Goal: Check status

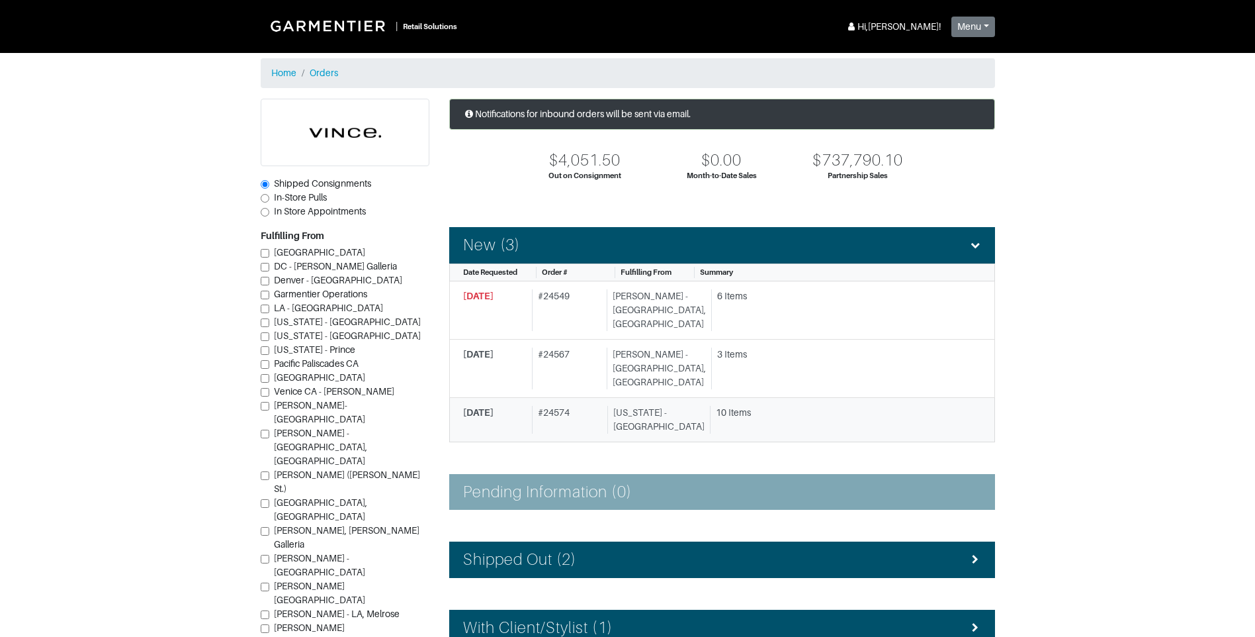
click at [627, 406] on div "[US_STATE] - [GEOGRAPHIC_DATA]" at bounding box center [655, 420] width 97 height 28
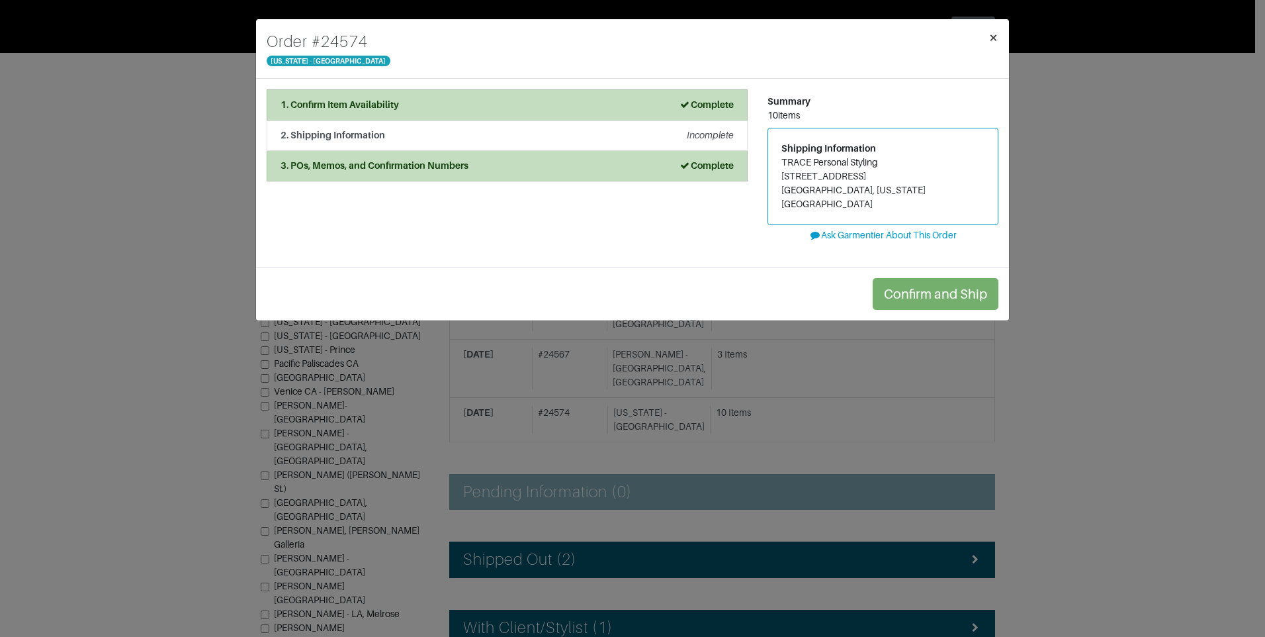
click at [995, 34] on span "×" at bounding box center [994, 37] width 10 height 18
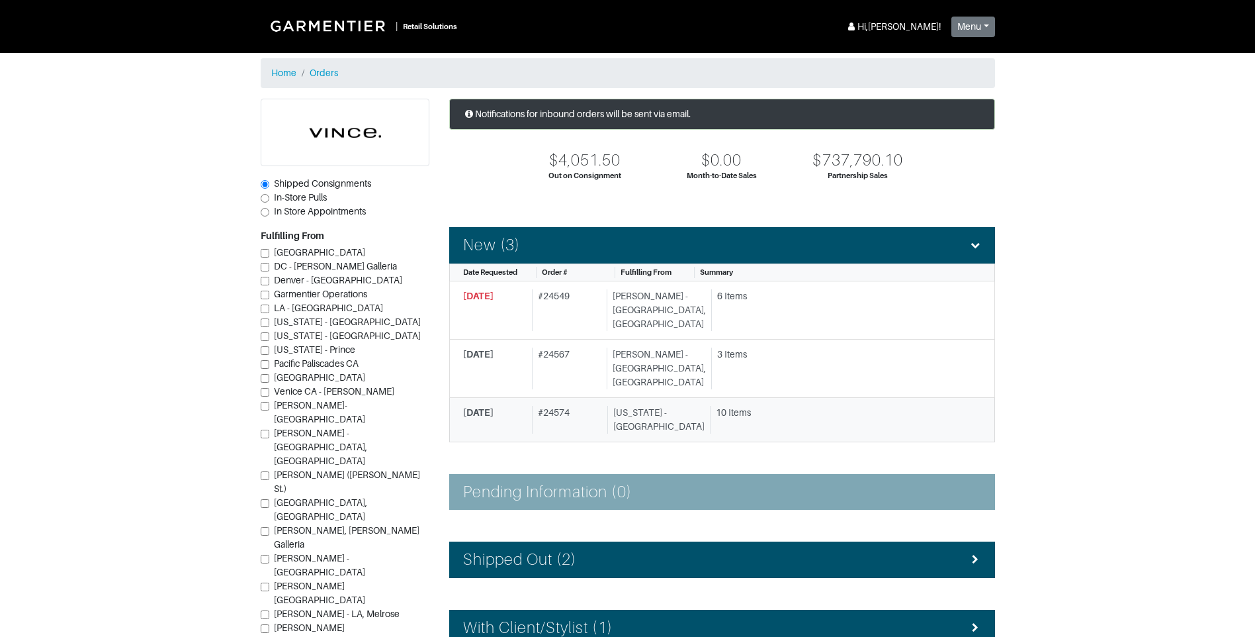
click at [636, 406] on div "[US_STATE] - [GEOGRAPHIC_DATA]" at bounding box center [655, 420] width 97 height 28
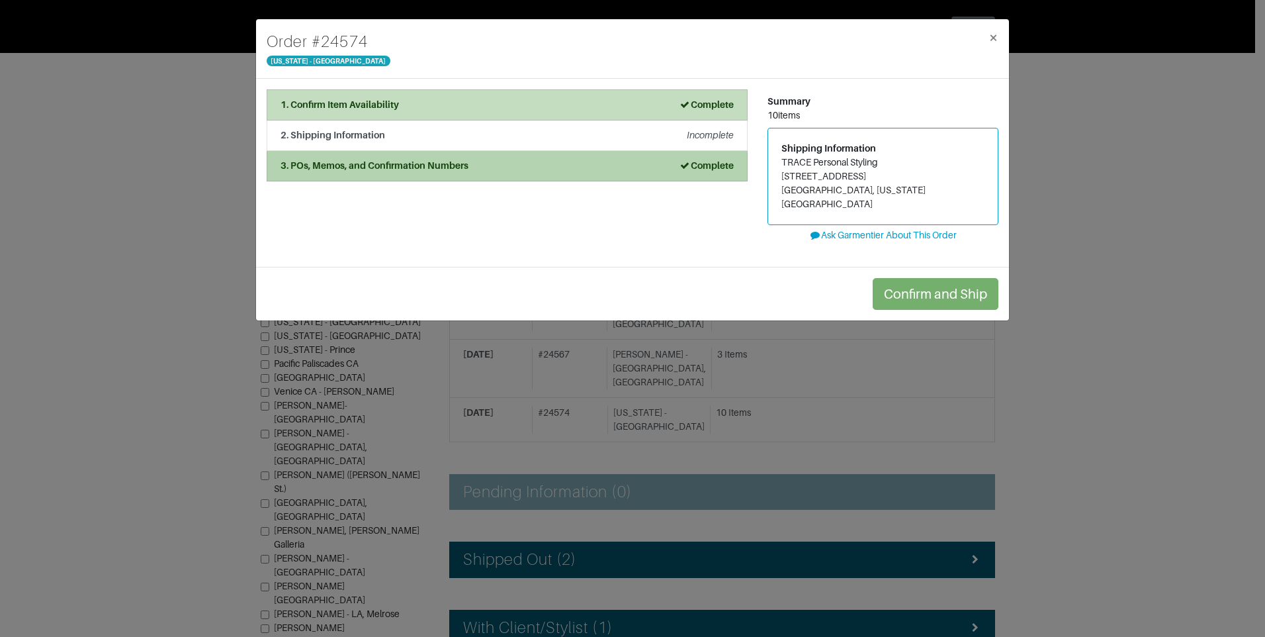
click at [730, 175] on li "3. POs, Memos, and Confirmation Numbers Complete" at bounding box center [507, 166] width 481 height 30
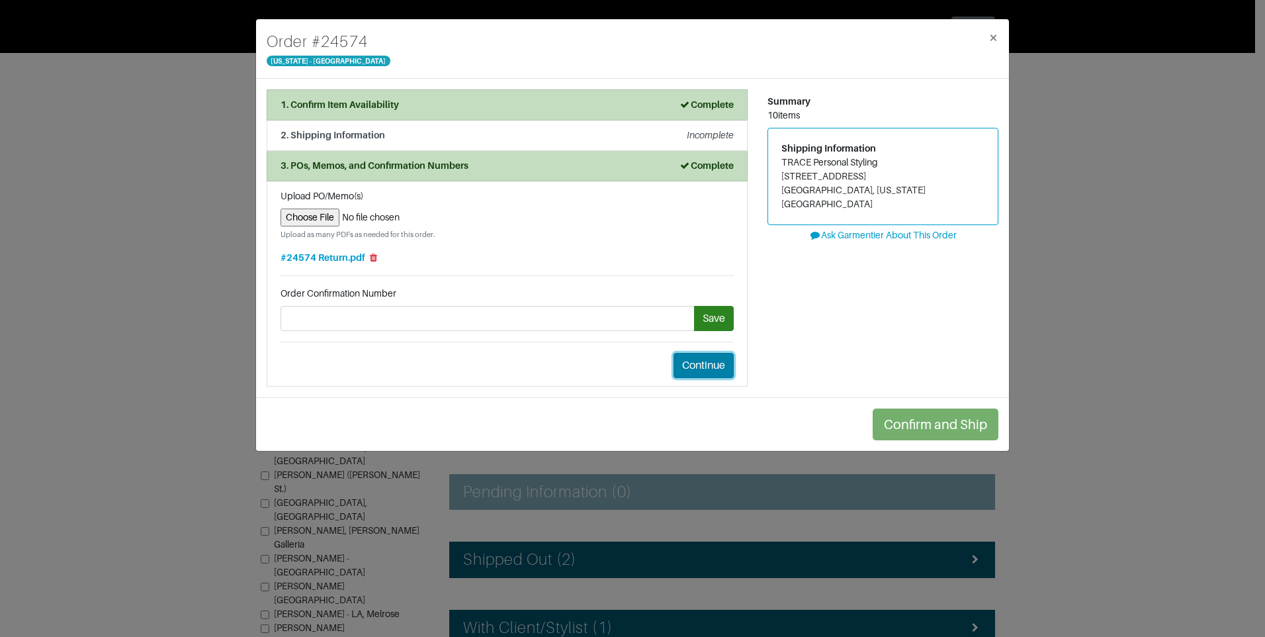
click at [715, 378] on li "Upload PO/Memo(s) Upload as many PDFs as needed for this order. #24574 Return.p…" at bounding box center [507, 283] width 481 height 205
click at [715, 373] on button "Continue" at bounding box center [704, 365] width 60 height 25
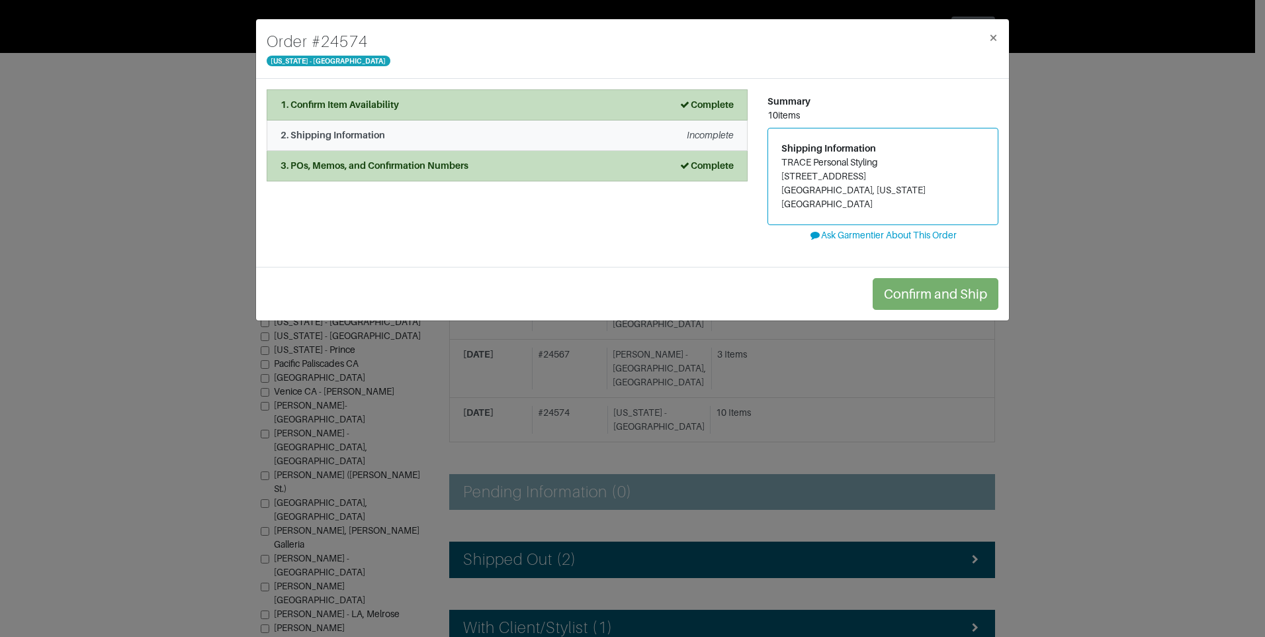
click at [551, 122] on li "2. Shipping Information Incomplete" at bounding box center [507, 135] width 481 height 30
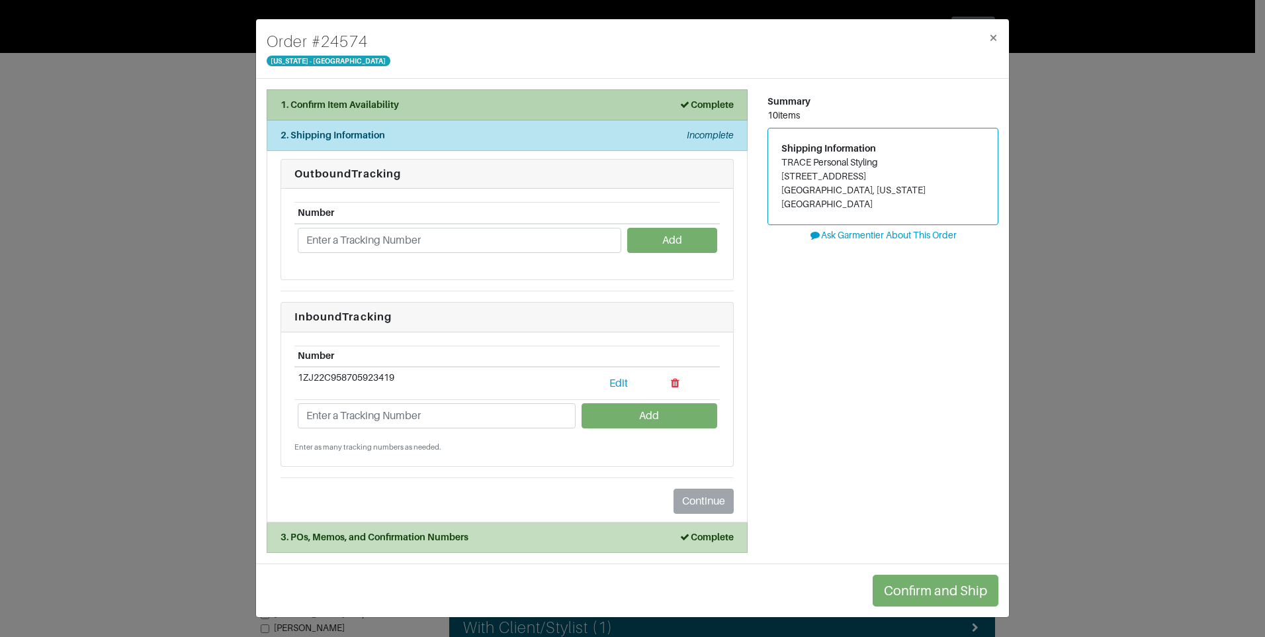
click at [562, 97] on li "1. Confirm Item Availability Complete" at bounding box center [507, 104] width 481 height 31
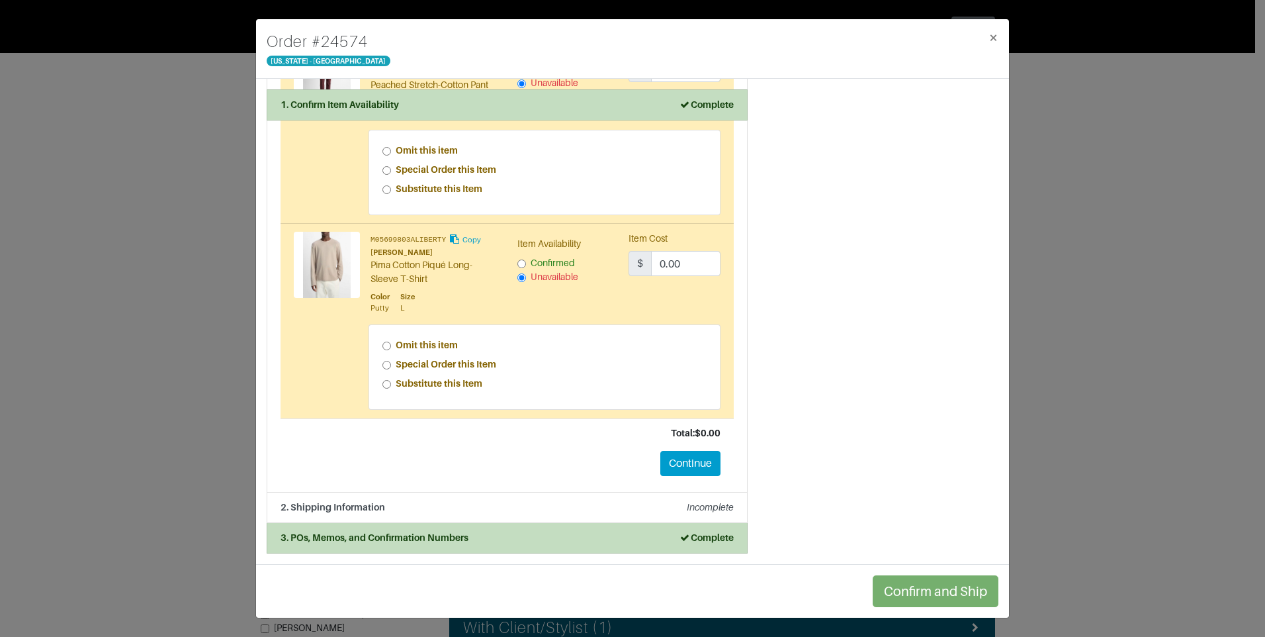
scroll to position [1668, 0]
click at [695, 463] on button "Continue" at bounding box center [690, 463] width 60 height 25
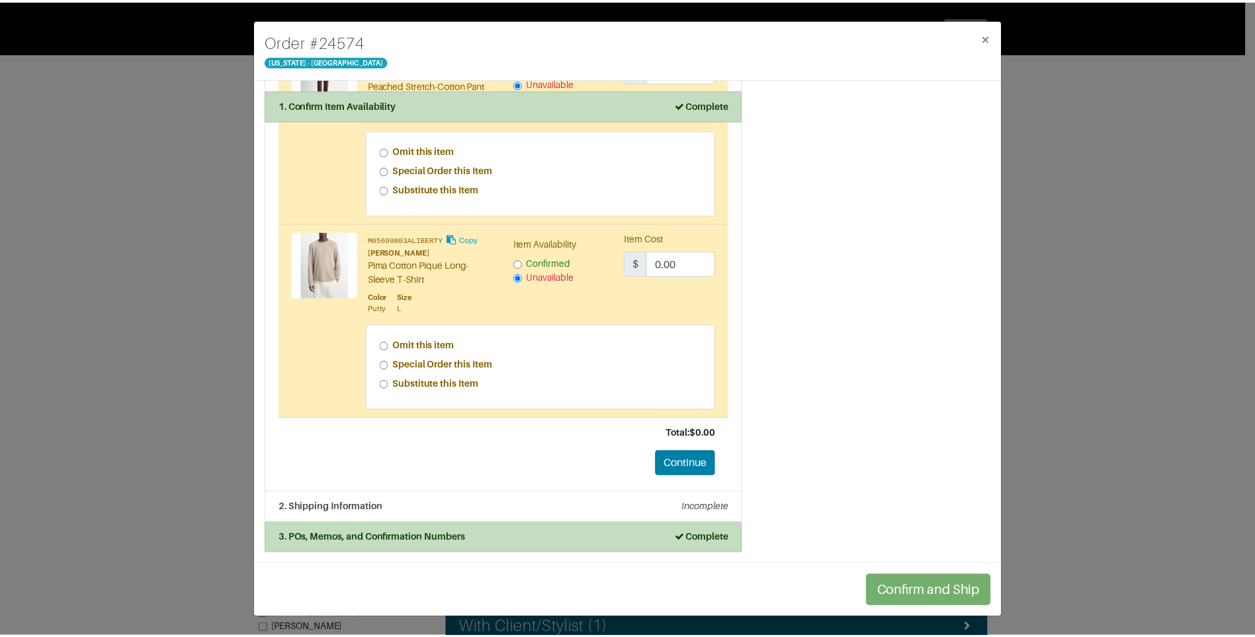
scroll to position [0, 0]
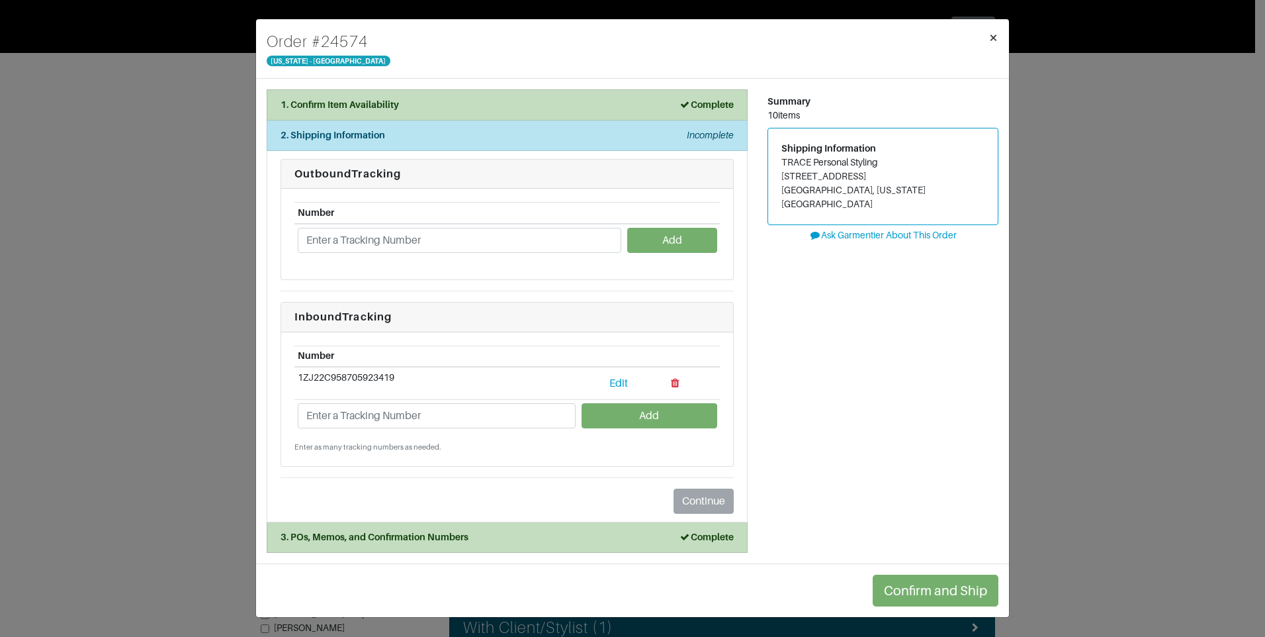
click at [992, 47] on button "×" at bounding box center [993, 37] width 31 height 37
